Goal: Transaction & Acquisition: Purchase product/service

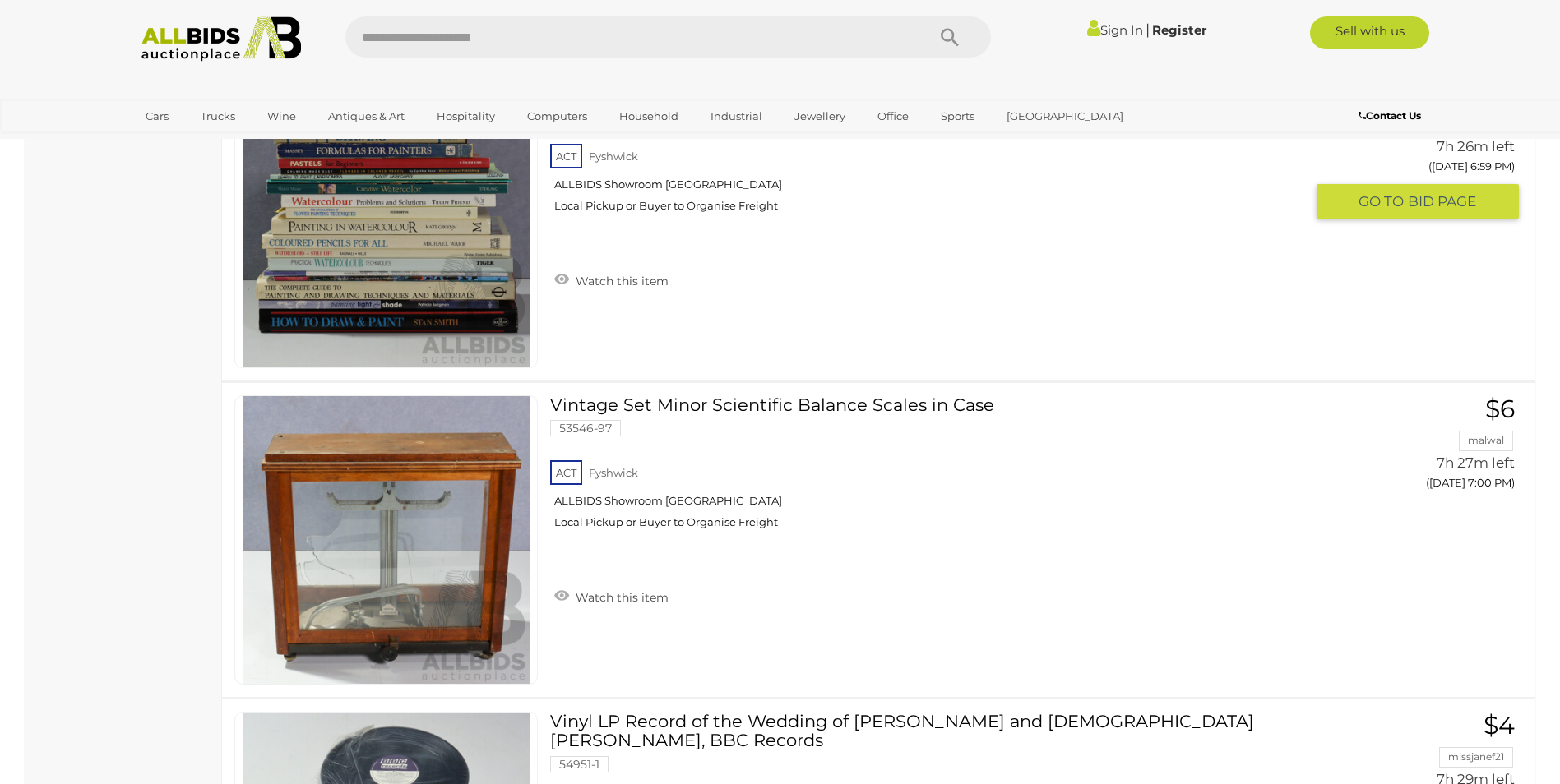
scroll to position [13321, 0]
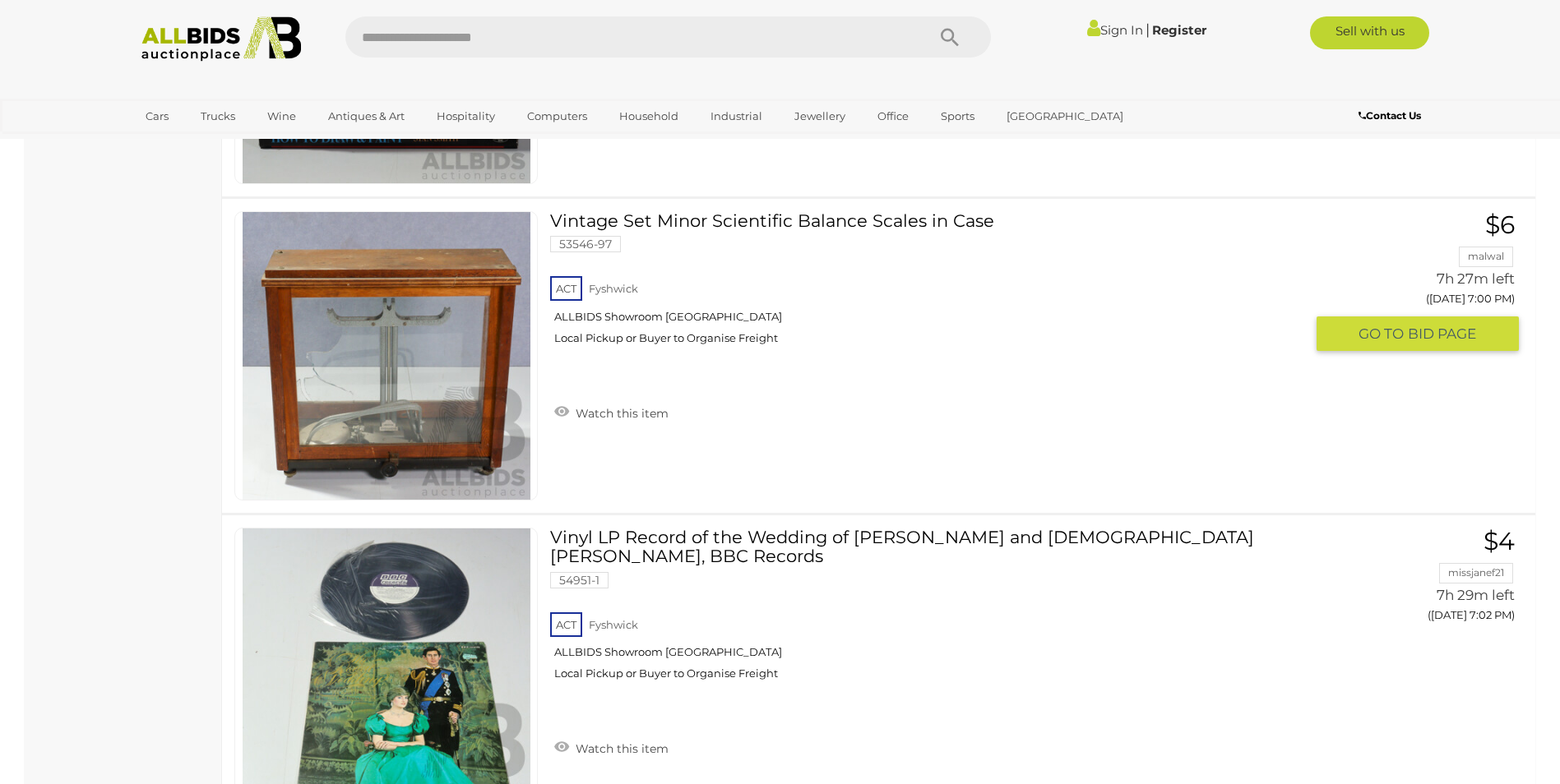
click at [674, 215] on link "Vintage Set Minor Scientific Balance Scales in Case 53546-97 ACT Fyshwick" at bounding box center [933, 284] width 742 height 147
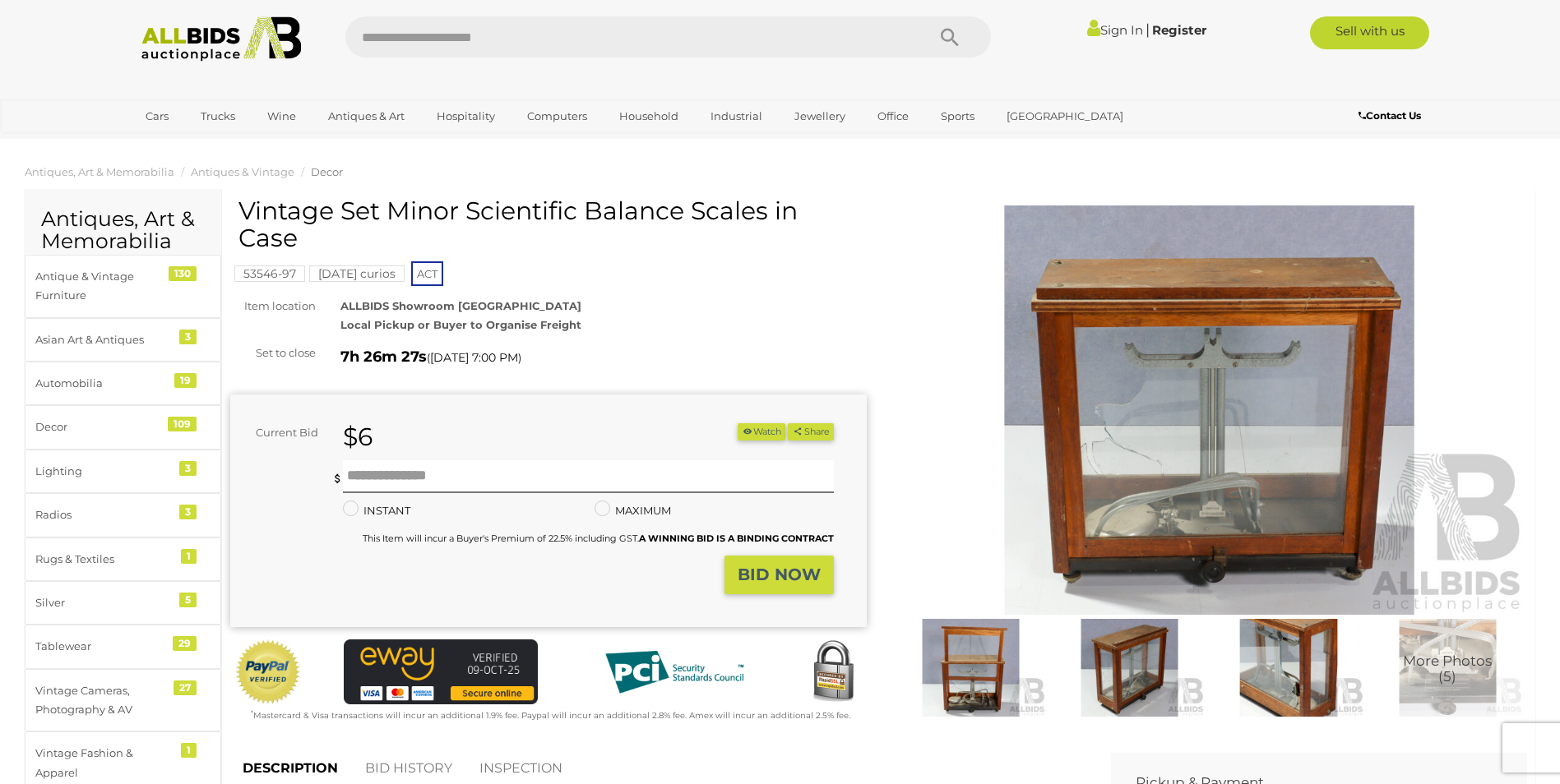
click at [1139, 671] on img at bounding box center [1129, 667] width 150 height 97
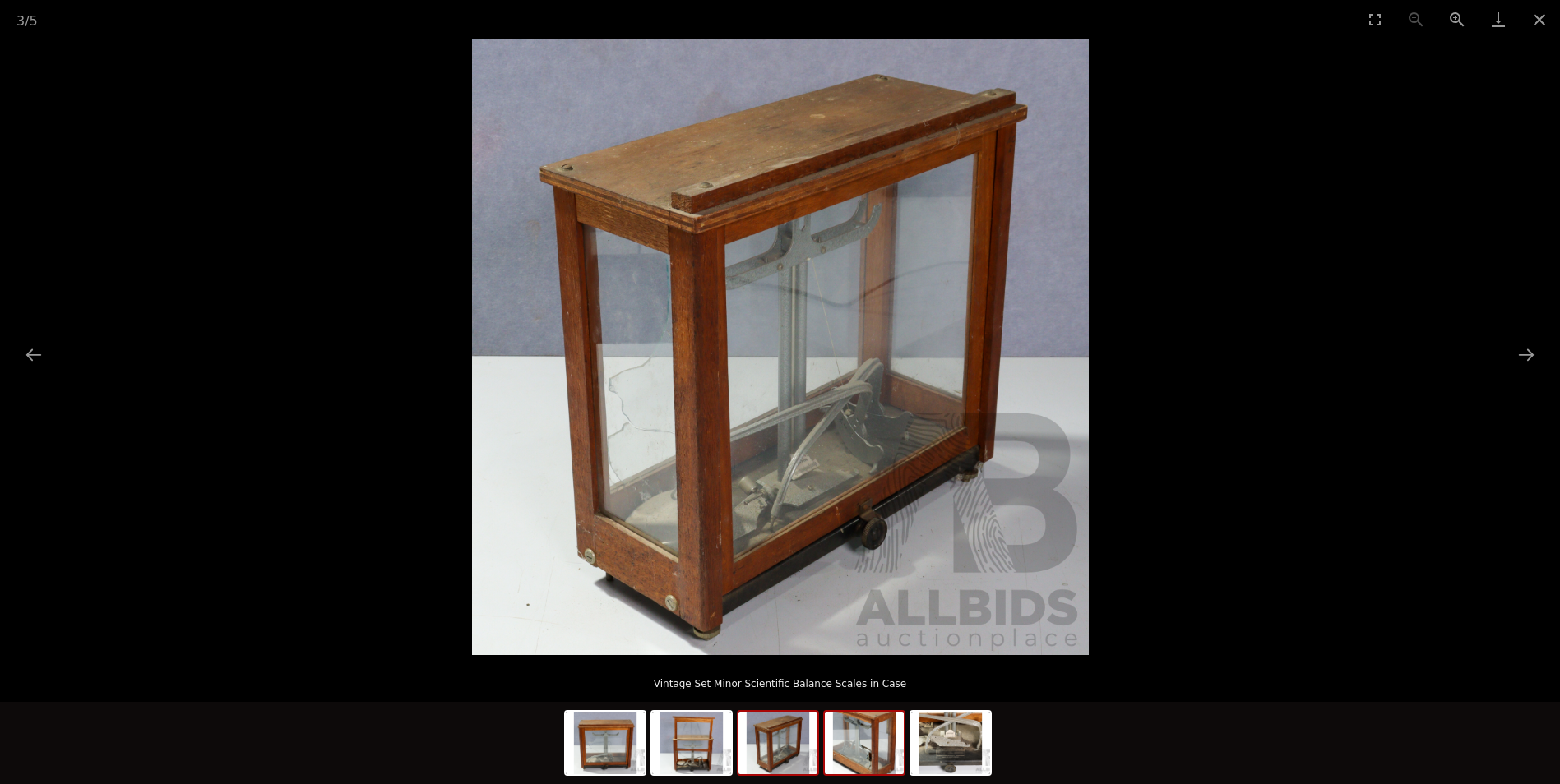
click at [889, 742] on img at bounding box center [864, 743] width 79 height 63
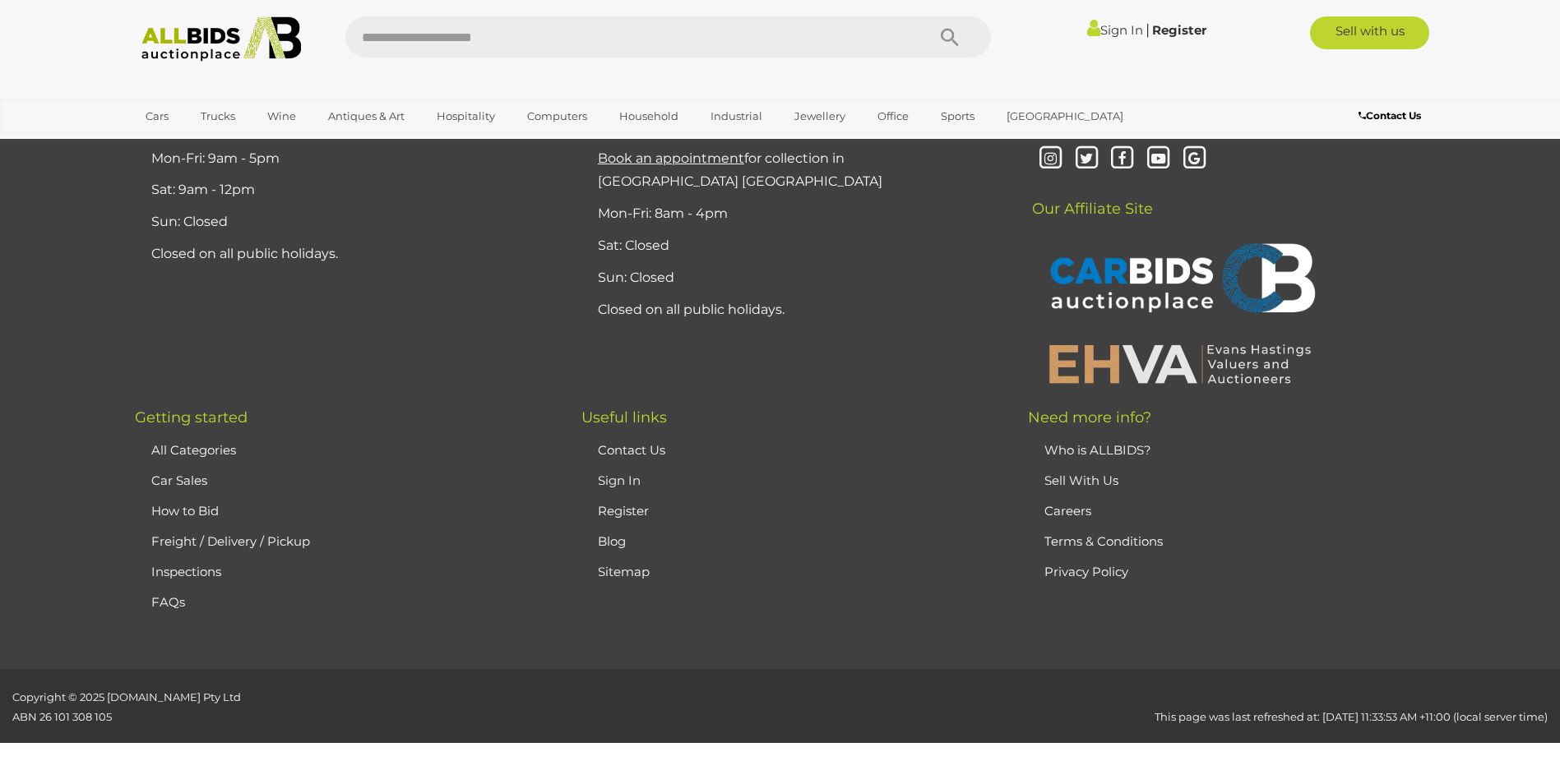
scroll to position [13433, 0]
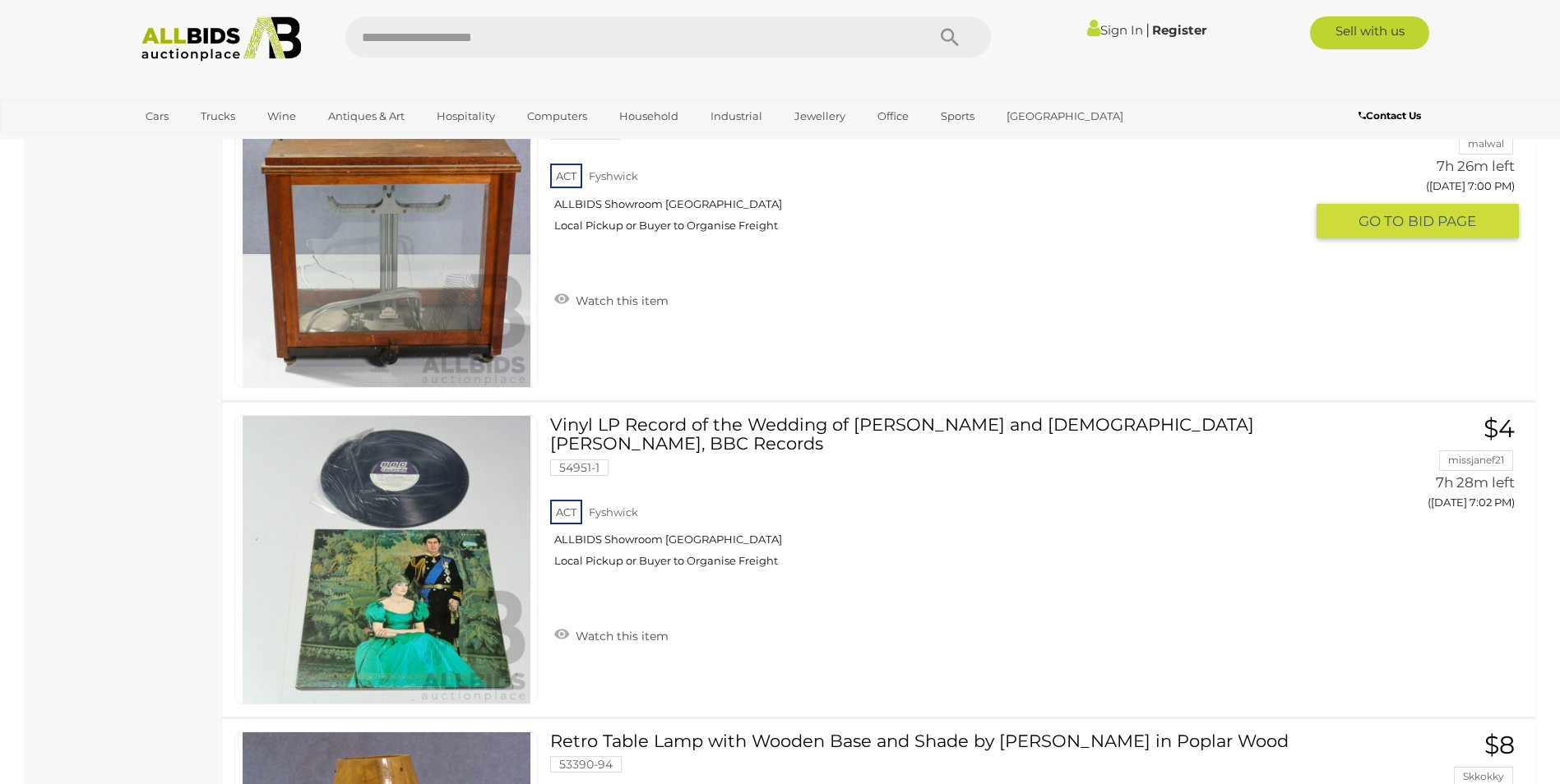
click at [468, 215] on link at bounding box center [385, 243] width 303 height 290
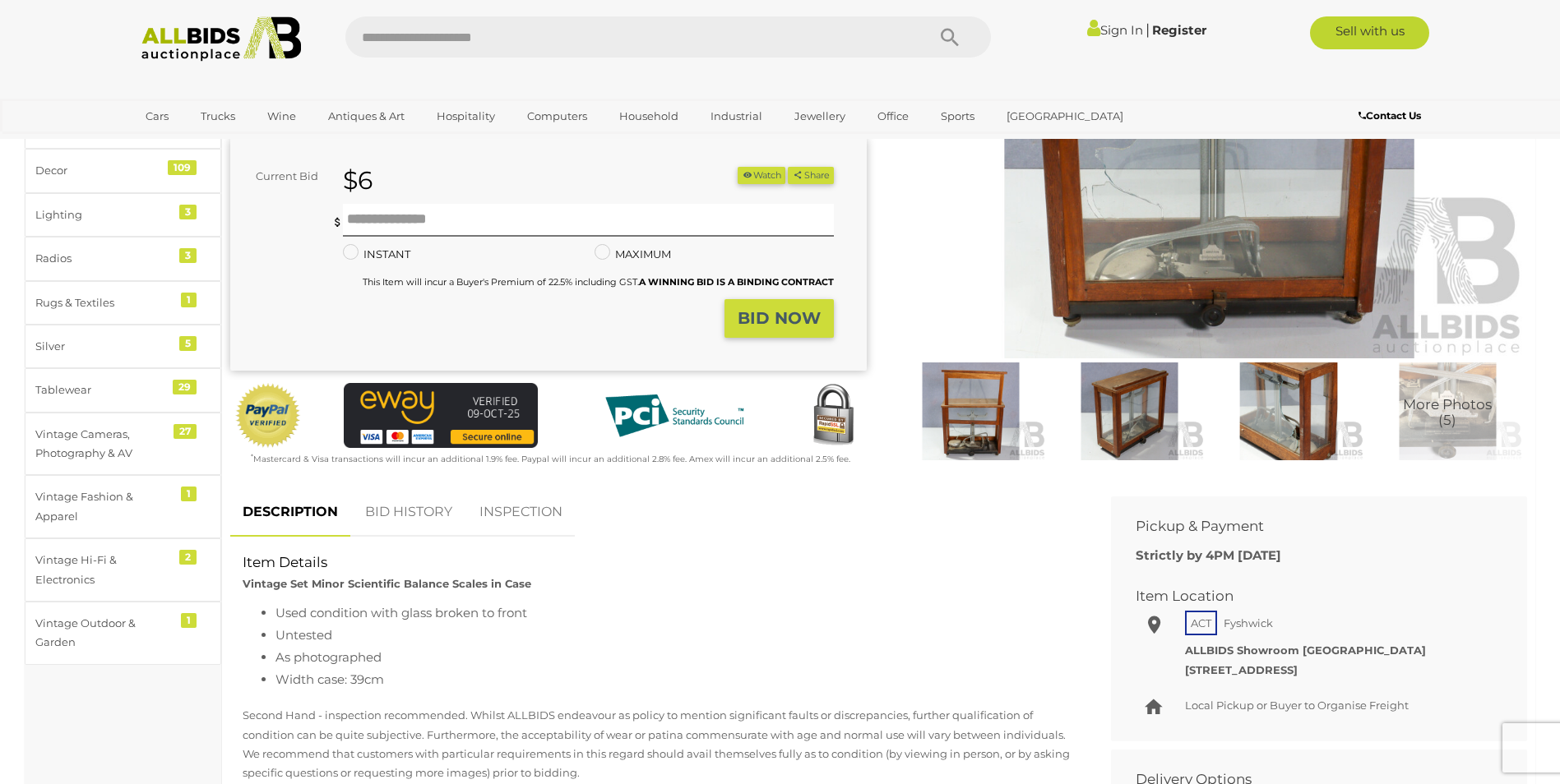
scroll to position [165, 0]
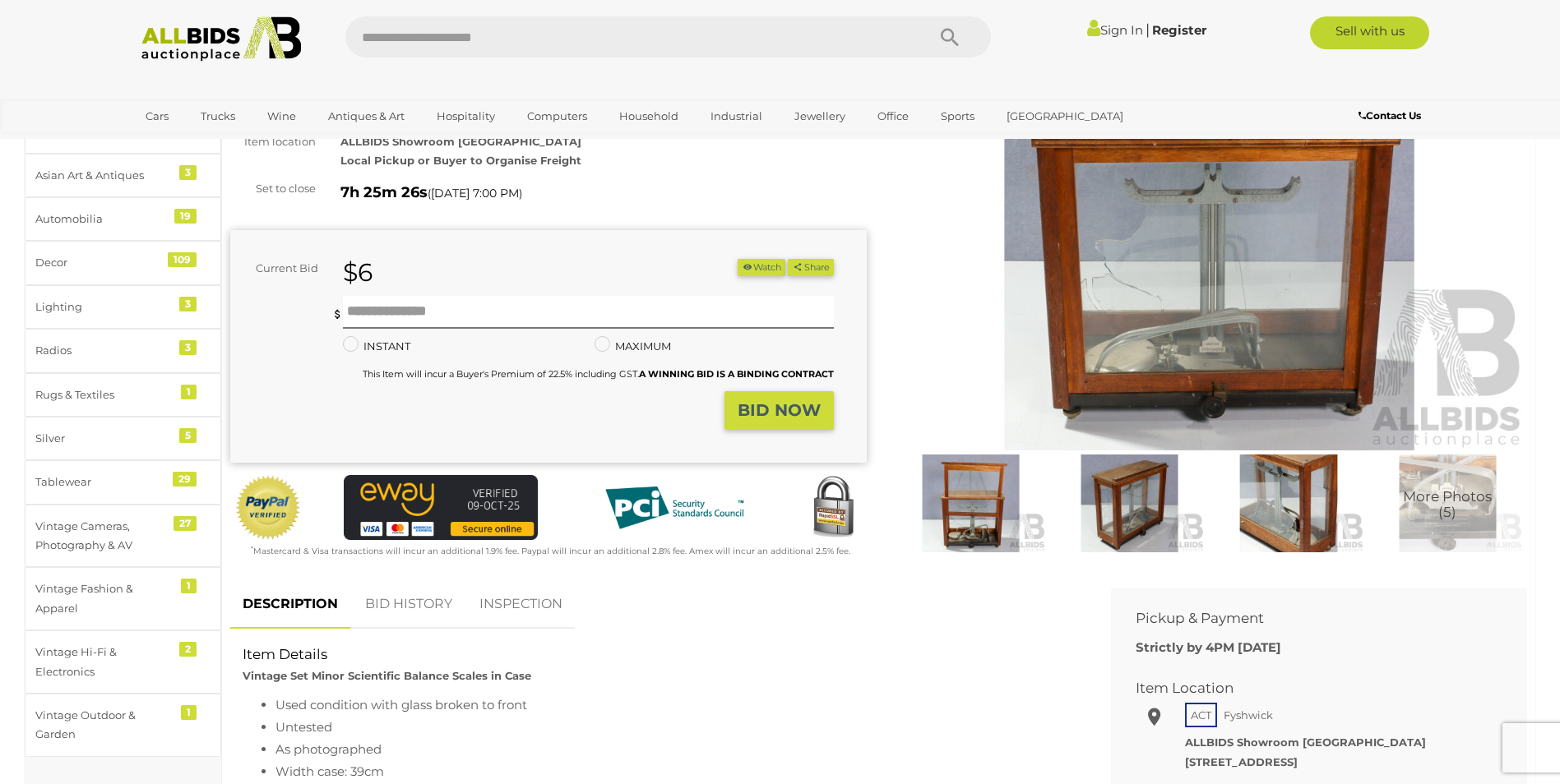
click at [1130, 350] on img at bounding box center [1209, 246] width 637 height 411
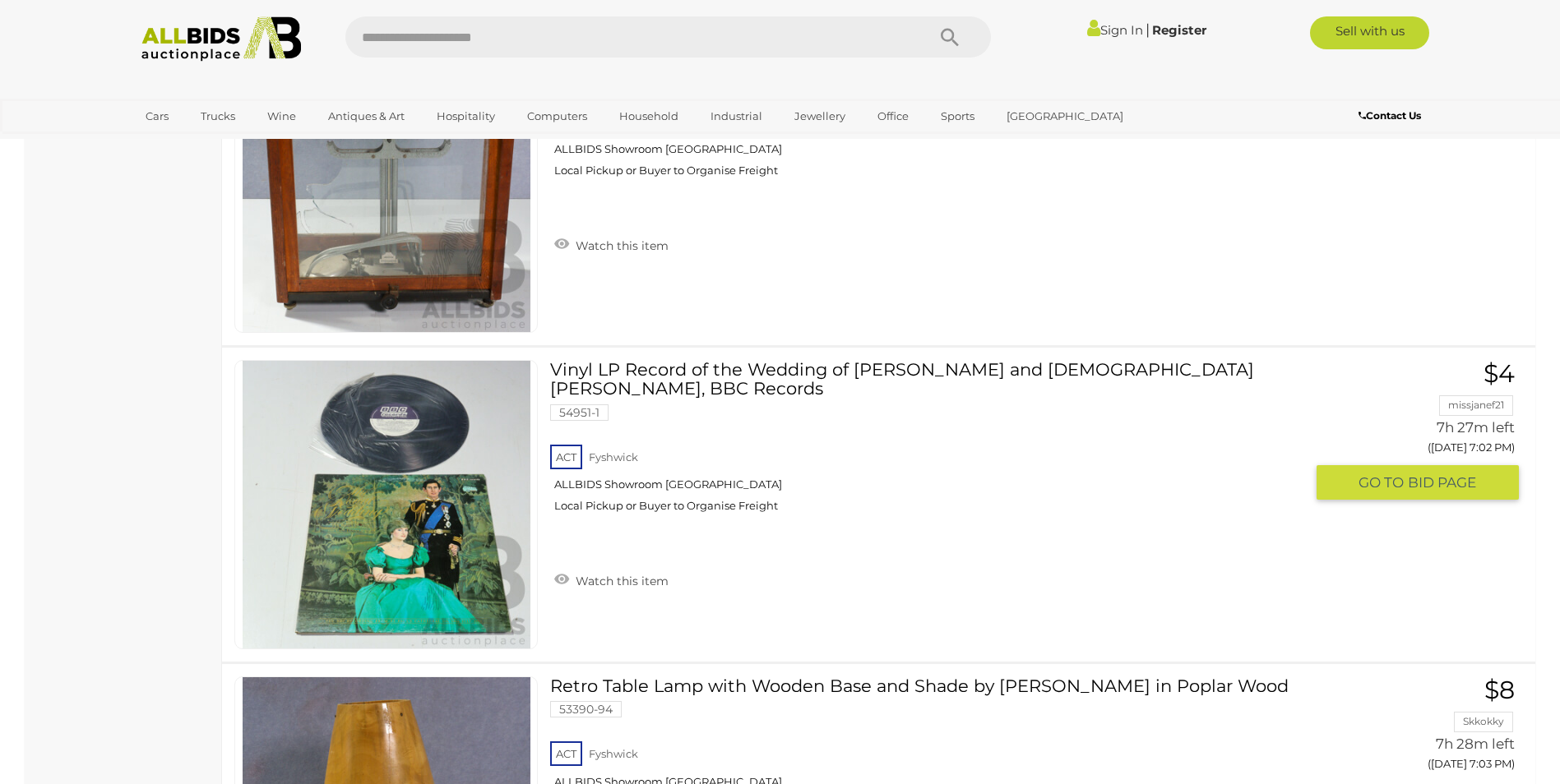
scroll to position [13598, 0]
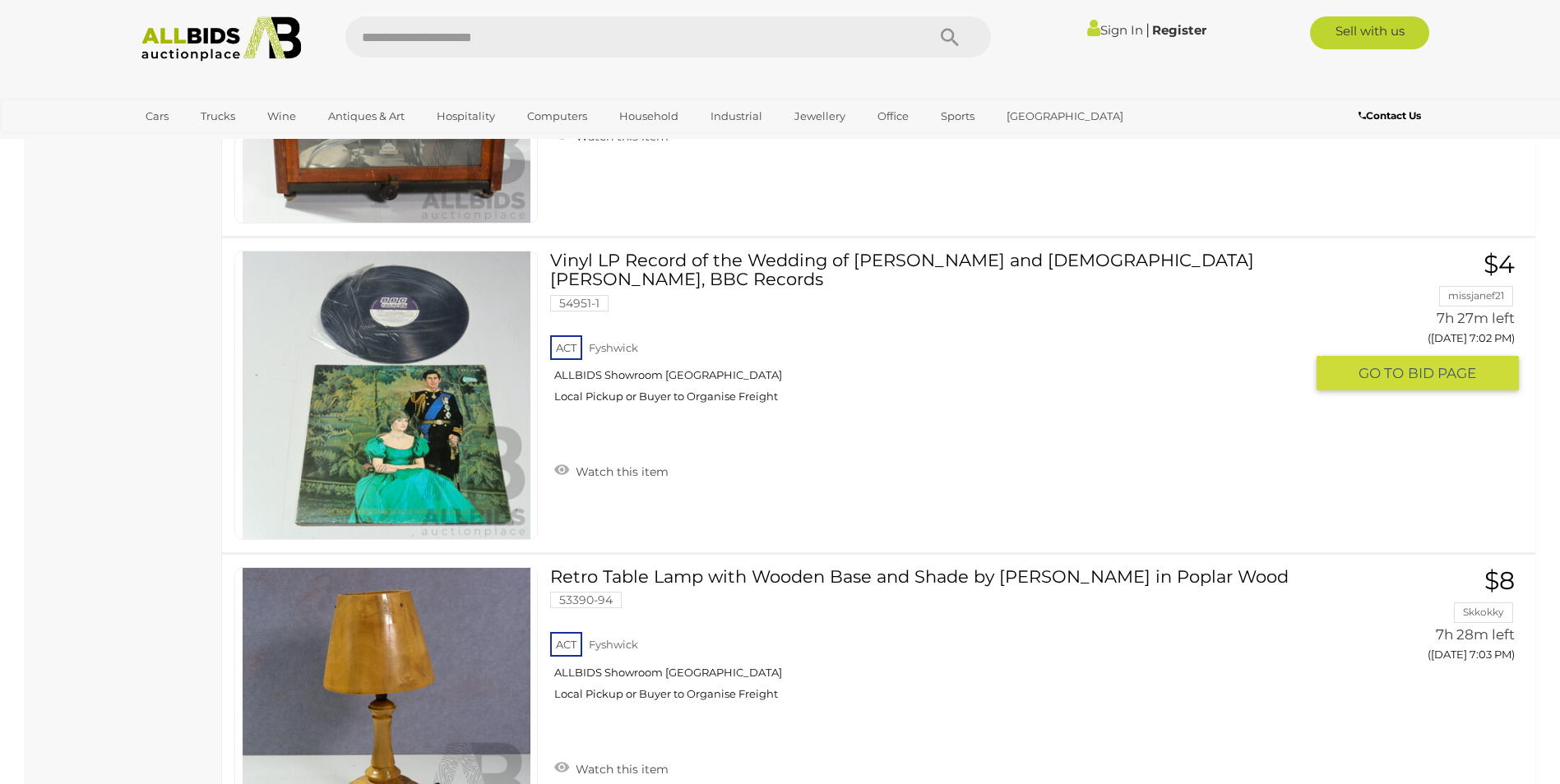
click at [734, 260] on link "Vinyl LP Record of the Wedding of Prince Charles and Lady Dianna Spencer, BBC R…" at bounding box center [933, 333] width 742 height 166
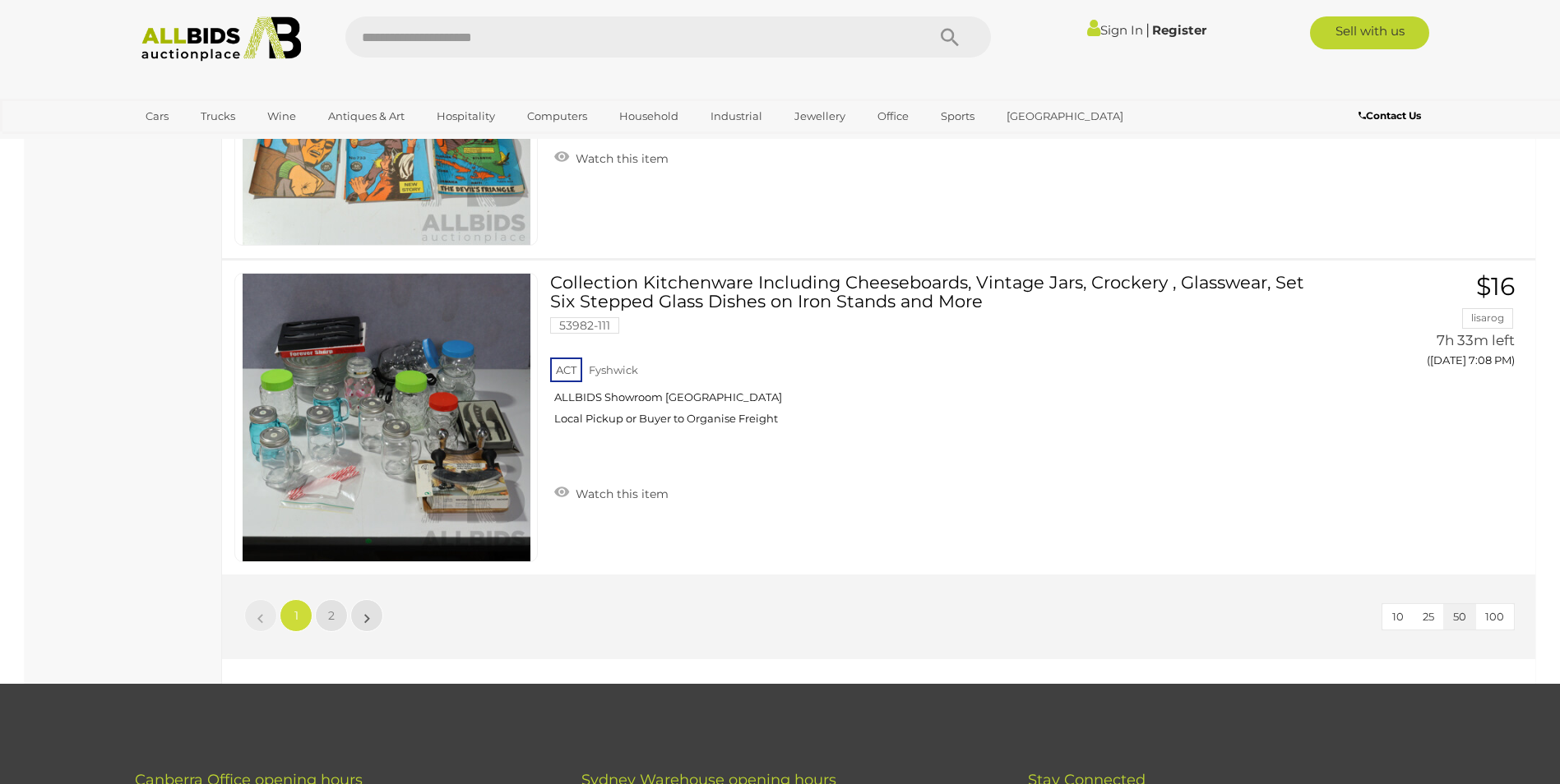
scroll to position [15476, 0]
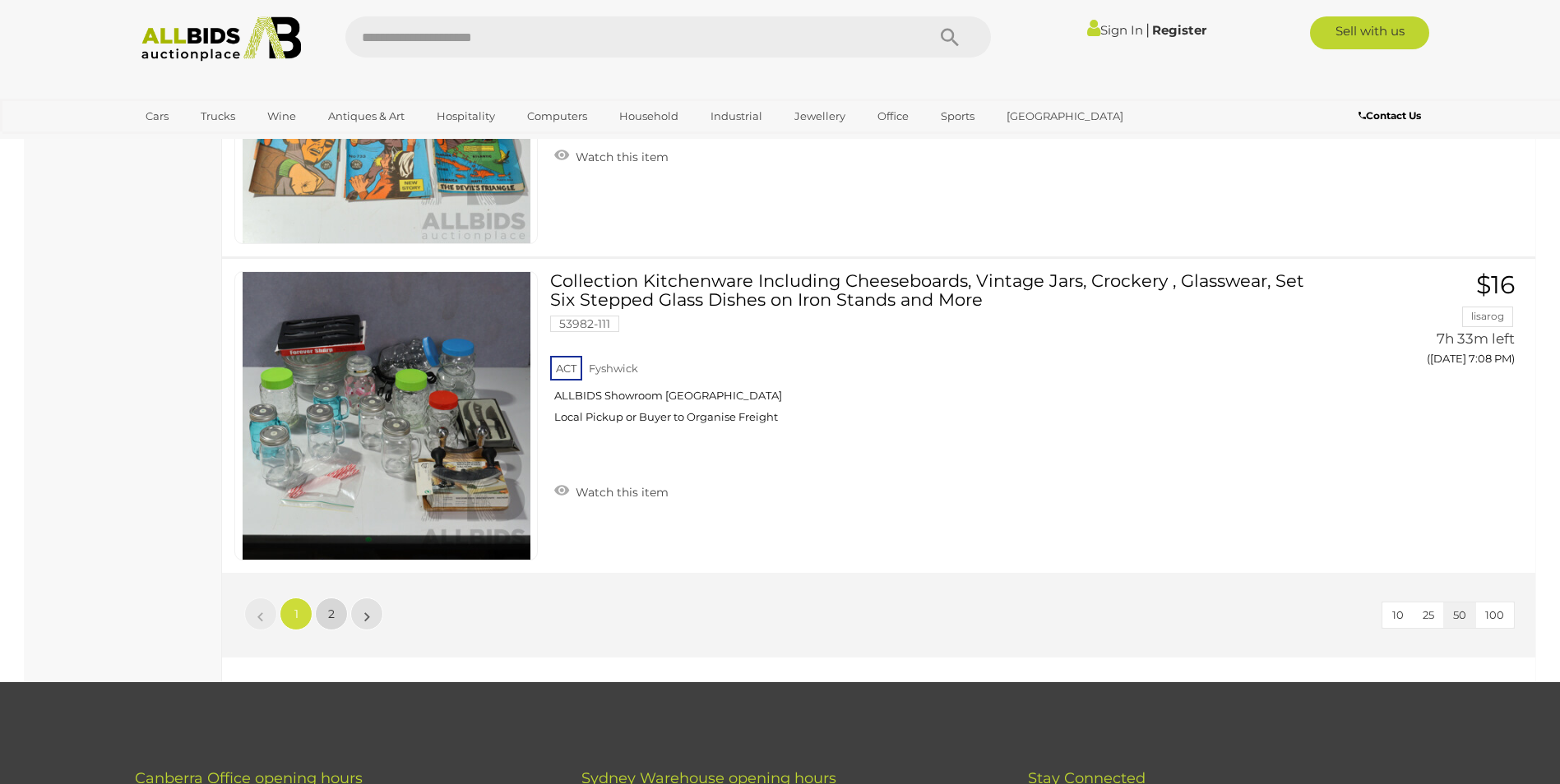
click at [335, 607] on link "2" at bounding box center [331, 614] width 33 height 33
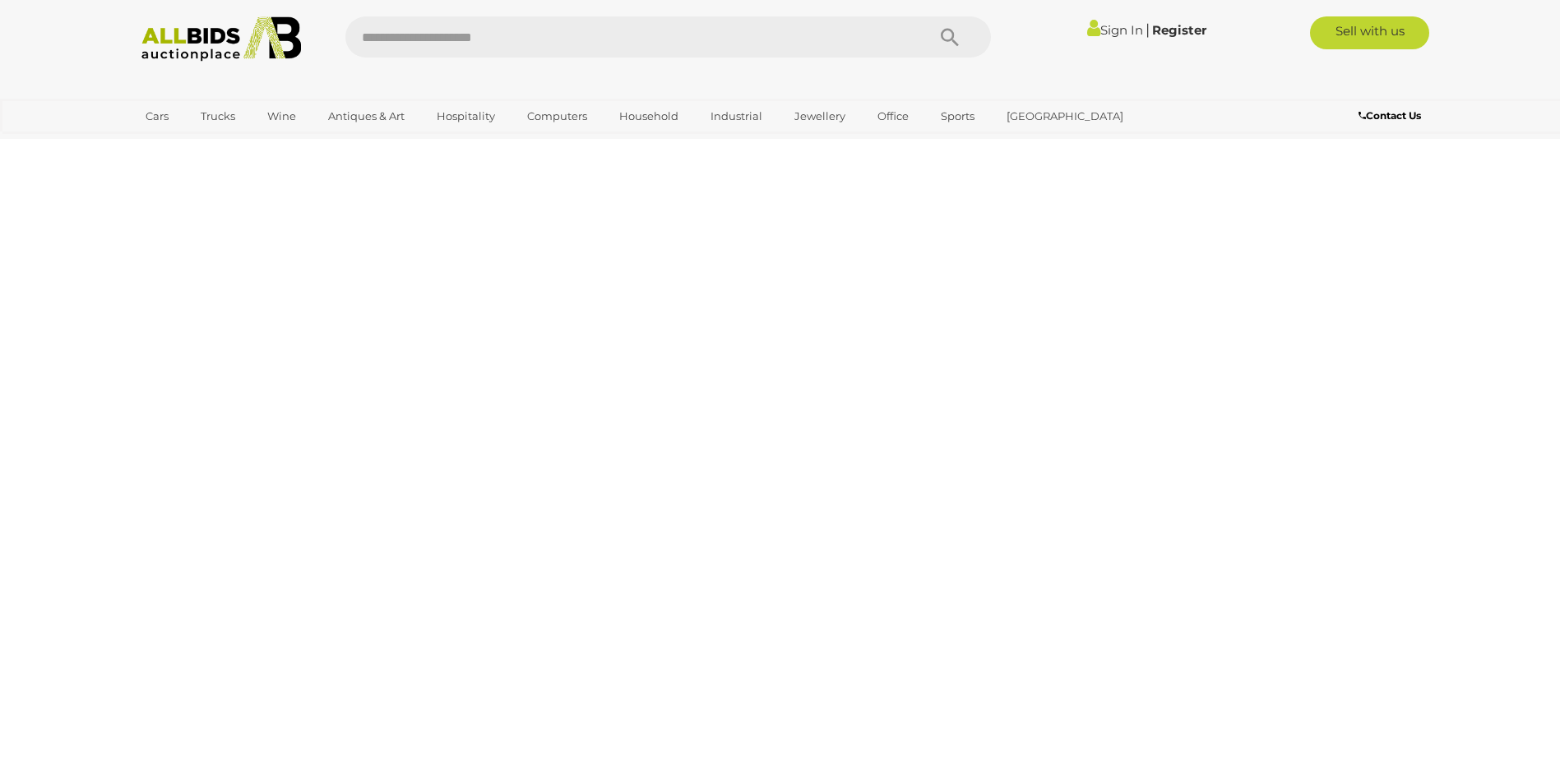
scroll to position [56, 0]
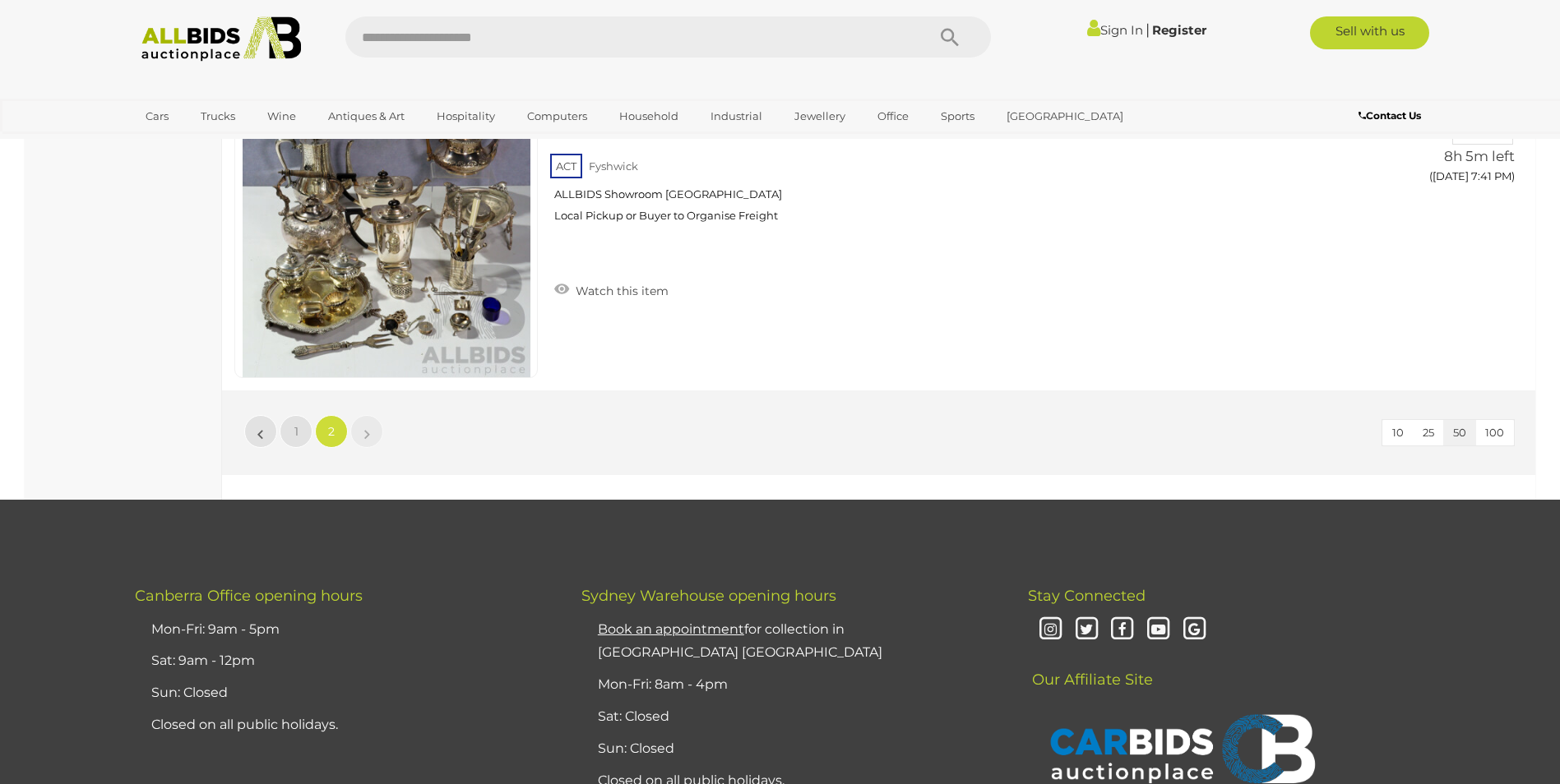
scroll to position [10992, 0]
